Goal: Task Accomplishment & Management: Use online tool/utility

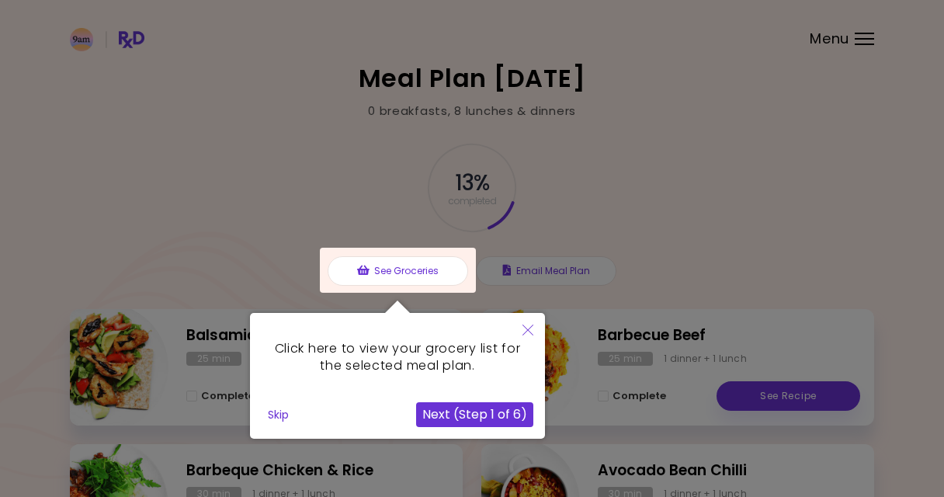
click at [484, 415] on button "Next (Step 1 of 6)" at bounding box center [474, 414] width 117 height 25
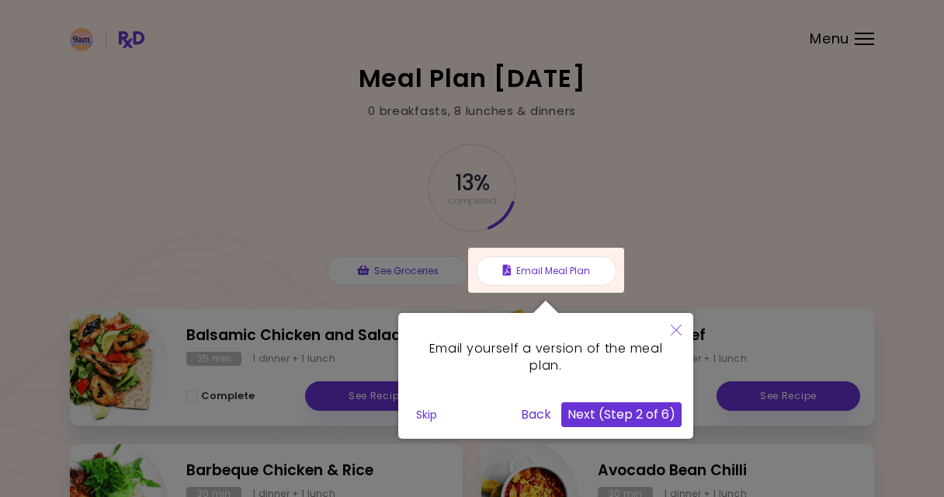
click at [616, 418] on button "Next (Step 2 of 6)" at bounding box center [621, 414] width 120 height 25
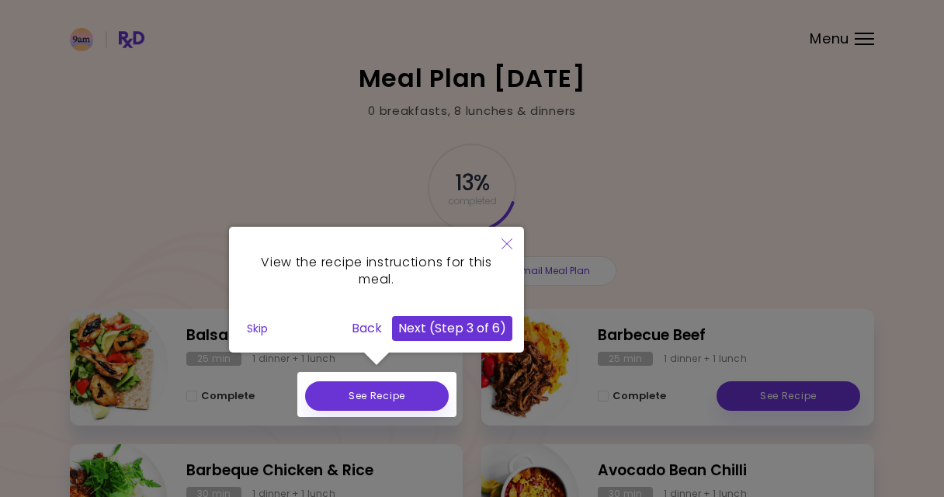
click at [499, 331] on button "Next (Step 3 of 6)" at bounding box center [452, 328] width 120 height 25
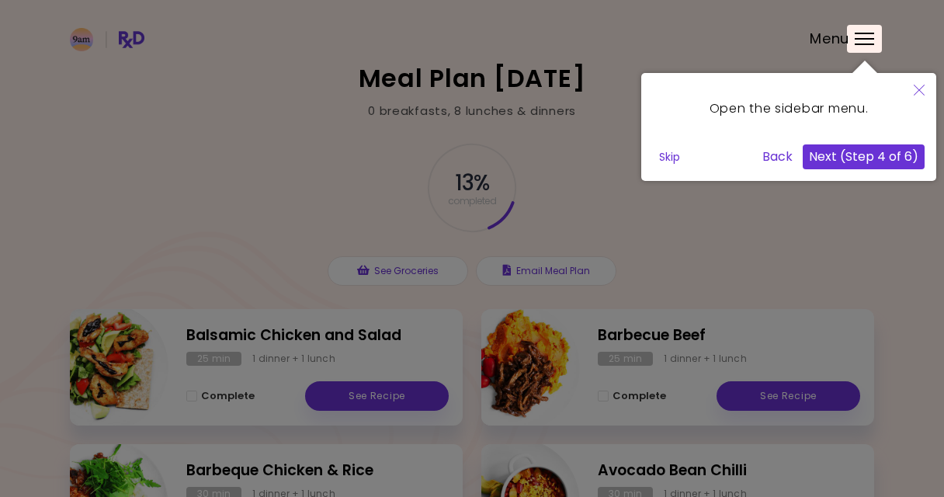
click at [839, 156] on button "Next (Step 4 of 6)" at bounding box center [864, 156] width 122 height 25
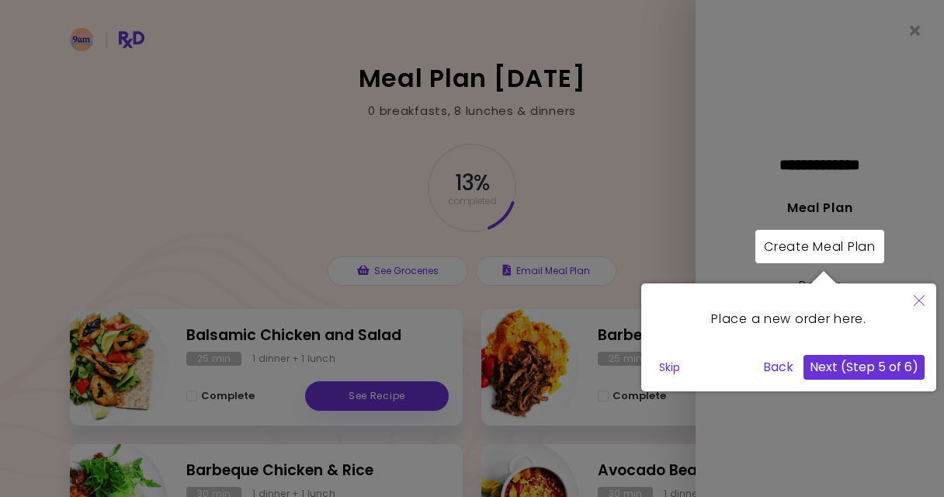
click at [848, 367] on button "Next (Step 5 of 6)" at bounding box center [864, 367] width 121 height 25
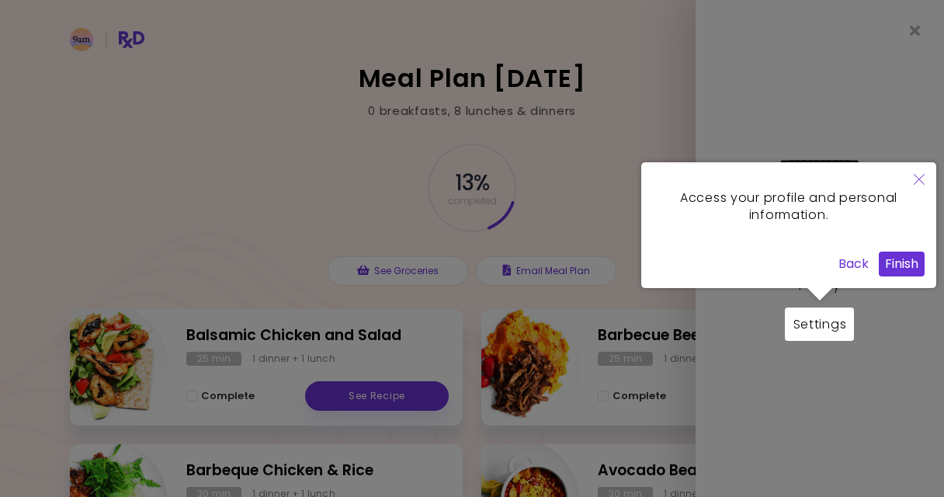
click at [852, 267] on button "Back" at bounding box center [853, 264] width 43 height 25
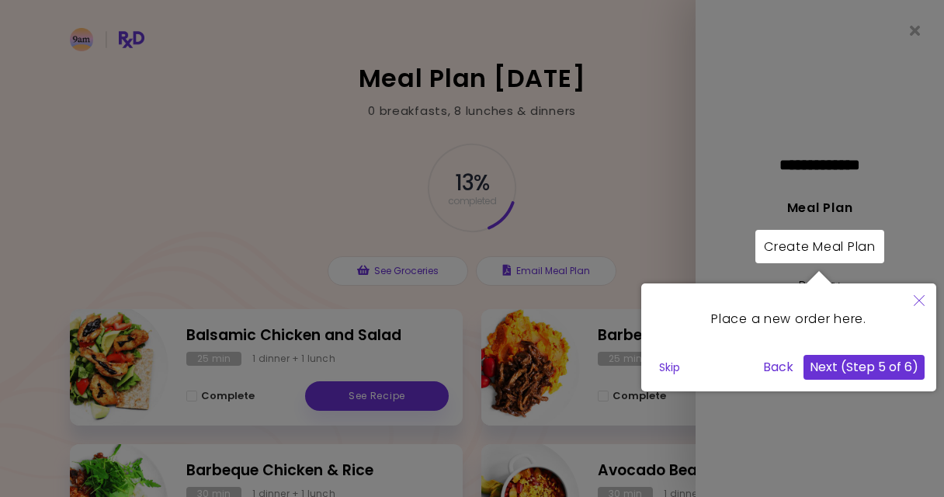
click at [859, 373] on button "Next (Step 5 of 6)" at bounding box center [864, 367] width 121 height 25
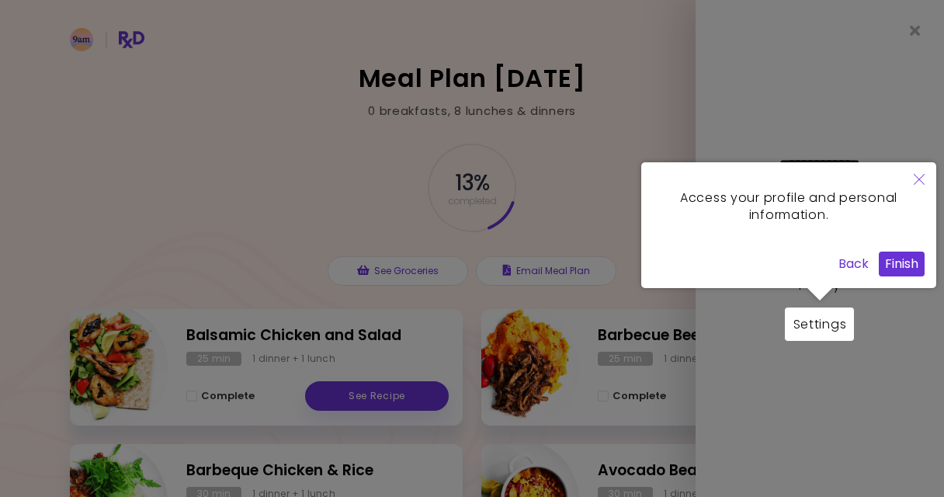
click at [902, 269] on button "Finish" at bounding box center [902, 264] width 46 height 25
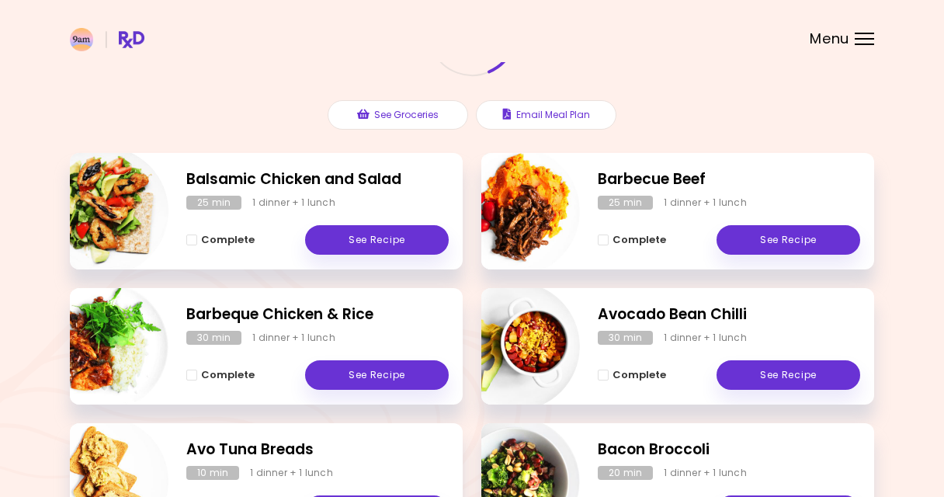
scroll to position [136, 0]
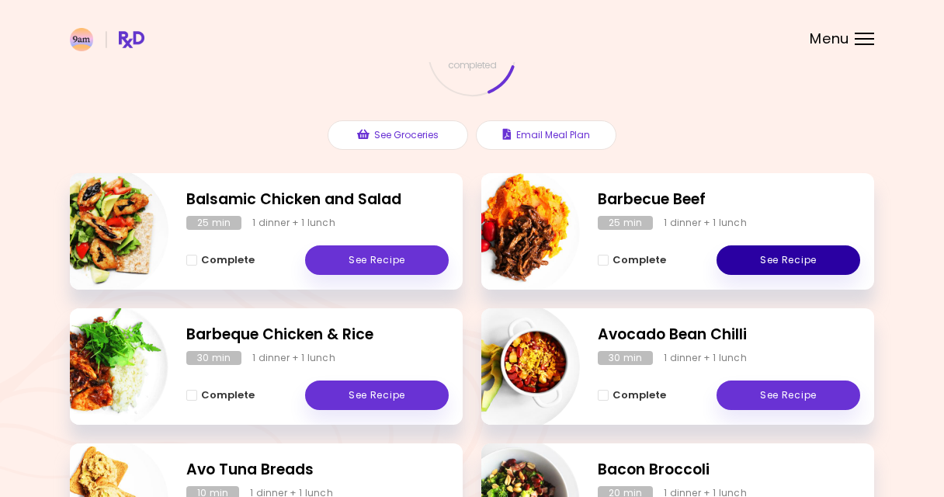
click at [777, 262] on link "See Recipe" at bounding box center [789, 260] width 144 height 30
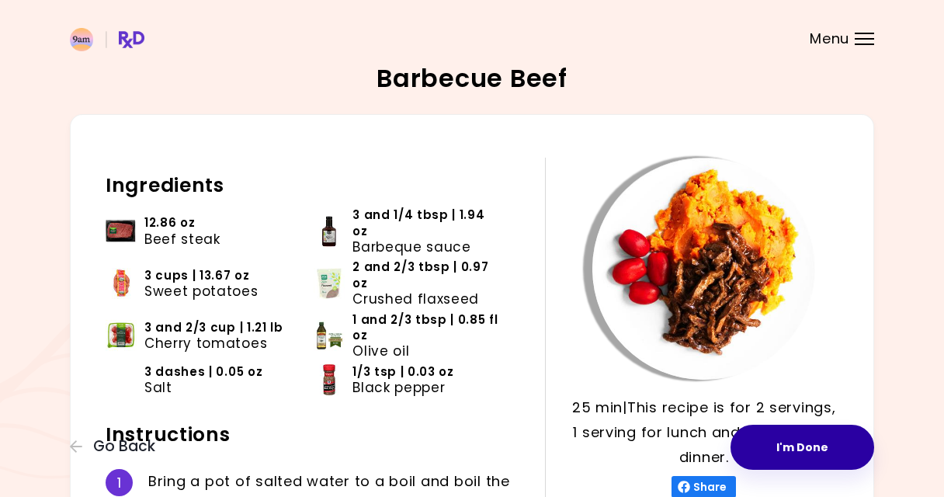
click at [793, 452] on button "I'm Done" at bounding box center [803, 447] width 144 height 45
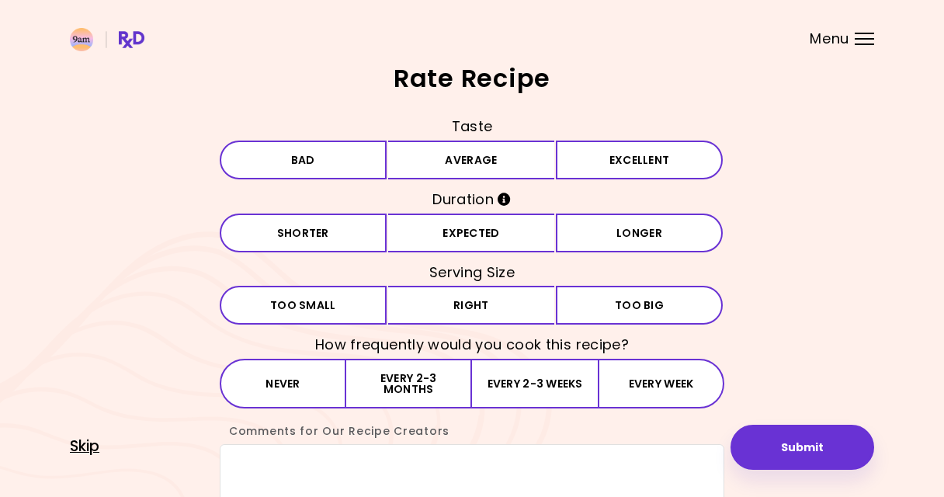
click at [85, 446] on span "Skip" at bounding box center [85, 446] width 30 height 17
